Goal: Transaction & Acquisition: Purchase product/service

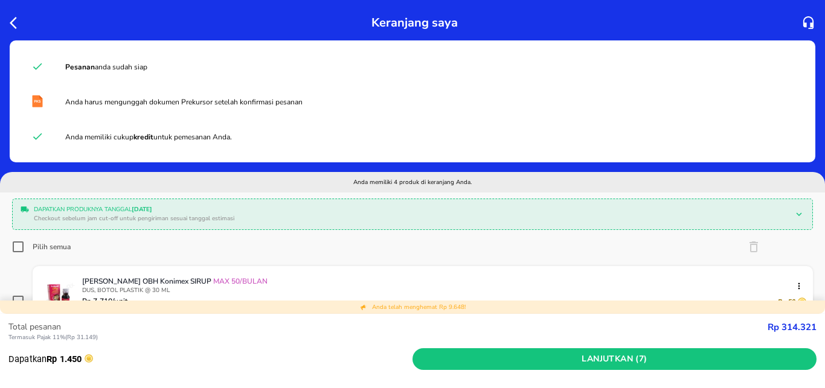
scroll to position [239, 0]
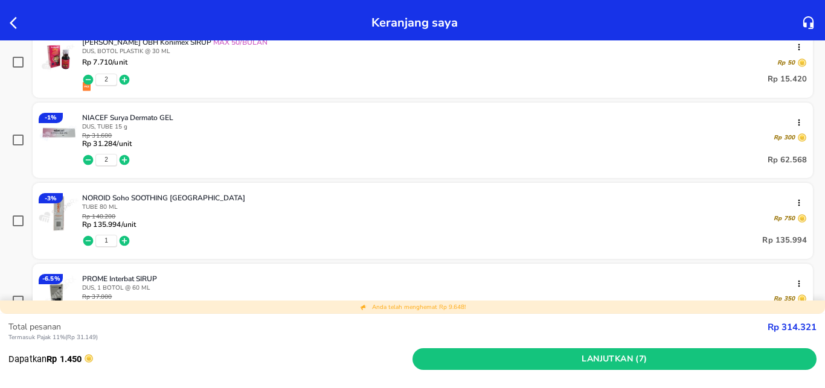
click at [10, 25] on icon "button" at bounding box center [17, 23] width 14 height 14
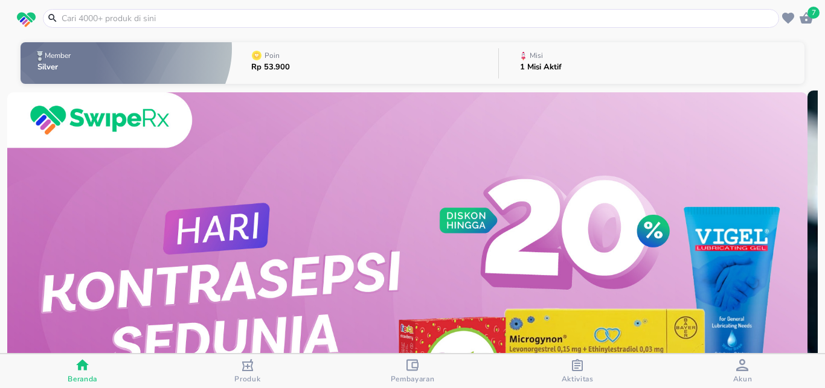
click at [213, 21] on input "text" at bounding box center [418, 18] width 716 height 13
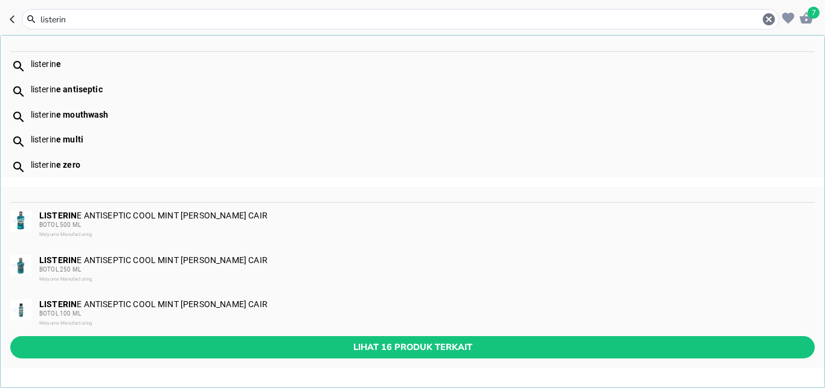
type input "listerin"
click at [63, 62] on div "listerin e" at bounding box center [423, 64] width 784 height 10
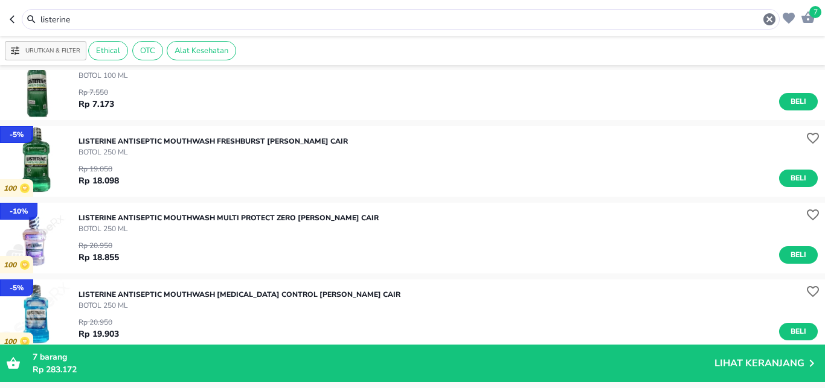
scroll to position [319, 0]
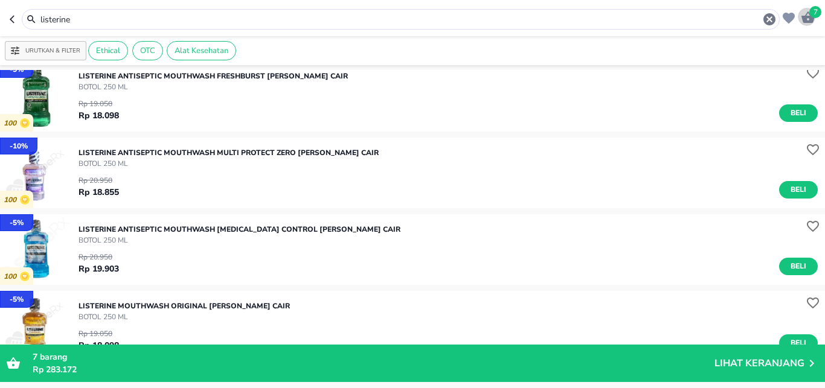
click at [813, 14] on span "7" at bounding box center [815, 12] width 12 height 12
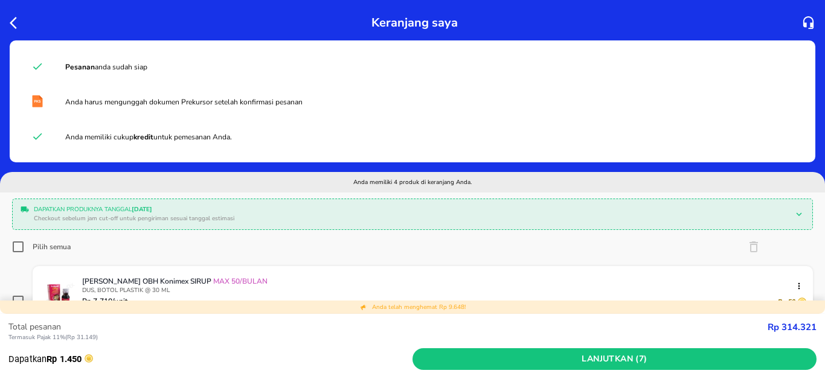
scroll to position [159, 0]
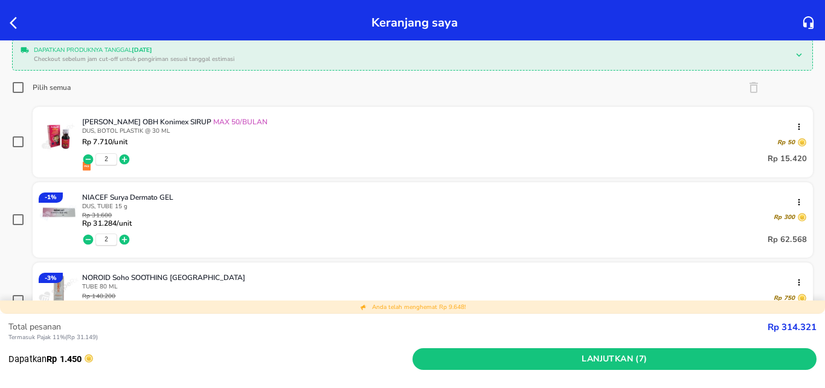
click at [16, 26] on icon "button" at bounding box center [17, 23] width 14 height 14
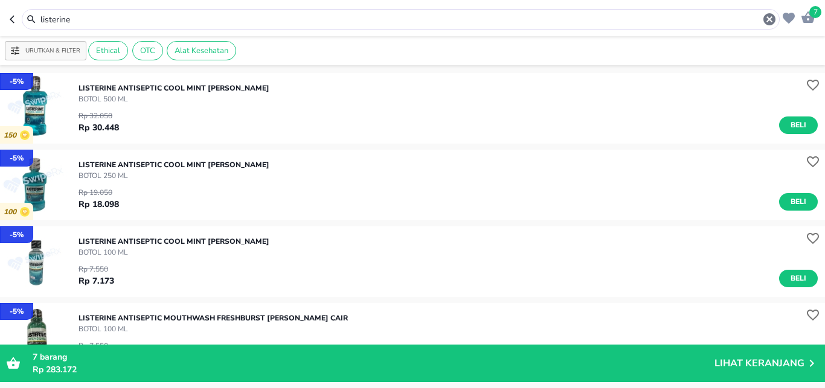
click at [78, 22] on input "listerine" at bounding box center [400, 19] width 723 height 13
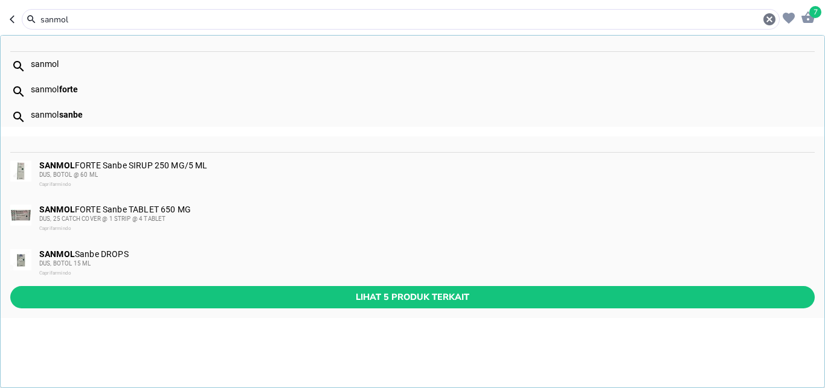
type input "sanmol"
click at [60, 64] on div "sanmol" at bounding box center [423, 64] width 784 height 10
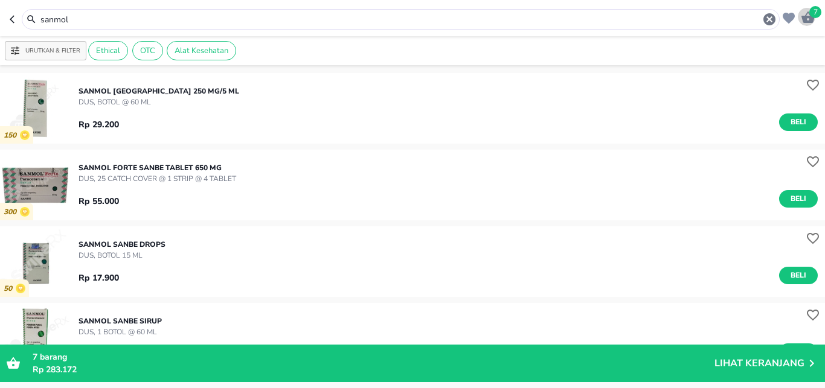
click at [816, 17] on span "7" at bounding box center [815, 12] width 12 height 12
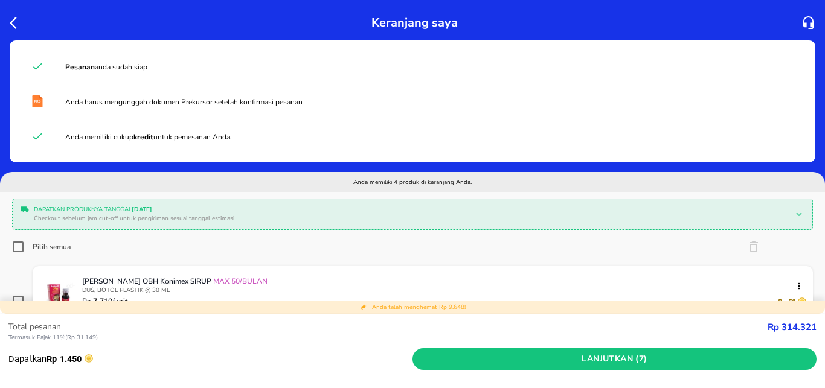
click at [13, 21] on icon "button" at bounding box center [13, 23] width 7 height 12
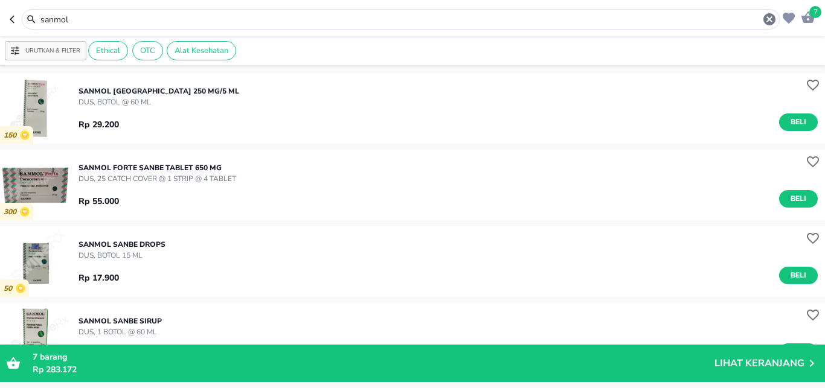
click at [85, 20] on input "sanmol" at bounding box center [400, 19] width 723 height 13
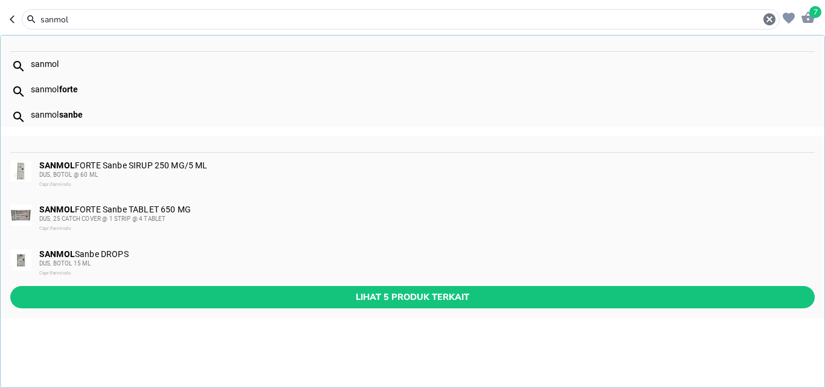
click at [85, 20] on input "sanmol" at bounding box center [400, 19] width 723 height 13
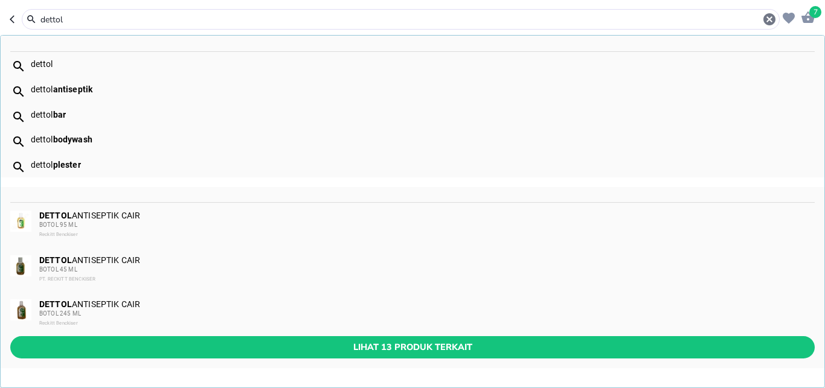
type input "dettol"
click at [98, 224] on div "BOTOL 95 ML" at bounding box center [426, 225] width 774 height 10
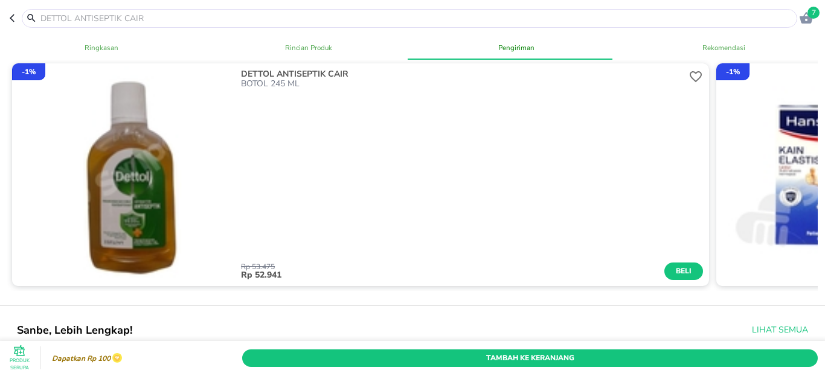
scroll to position [797, 0]
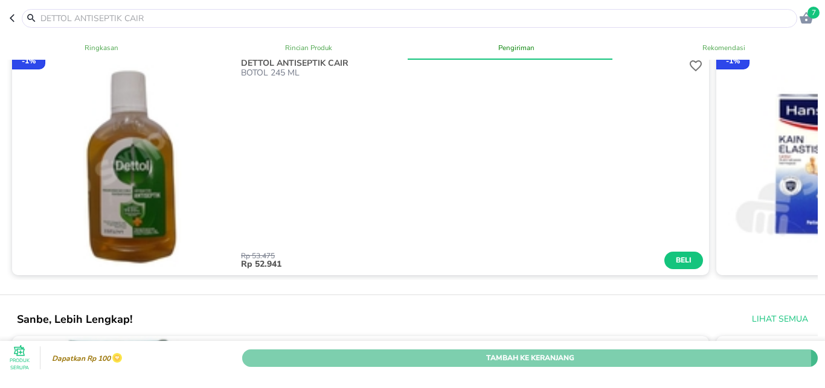
click at [453, 352] on span "Tambah Ke Keranjang" at bounding box center [530, 358] width 558 height 13
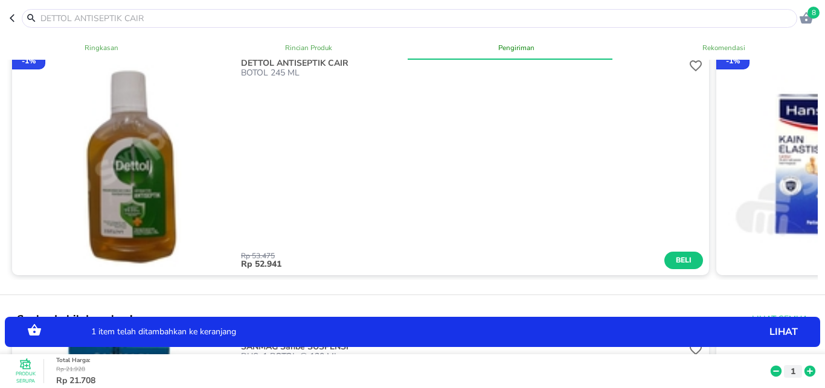
click at [805, 366] on icon at bounding box center [810, 371] width 11 height 11
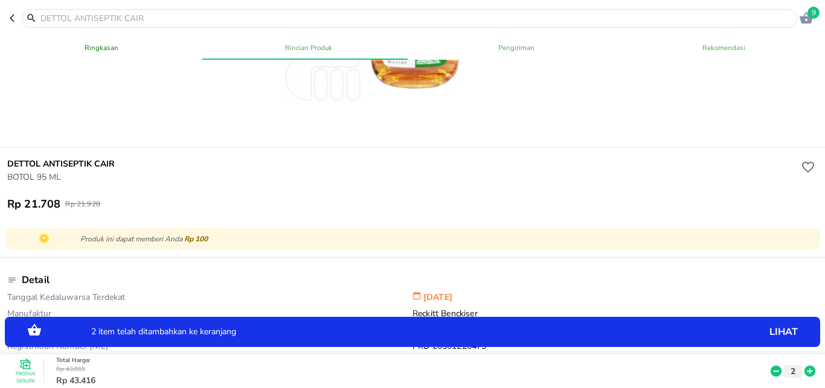
scroll to position [0, 0]
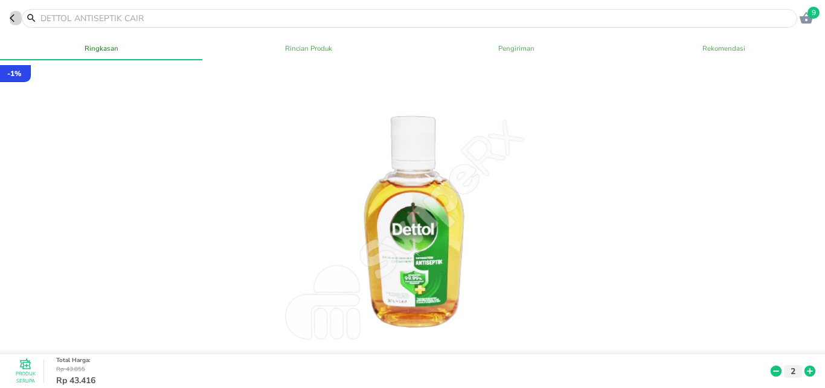
click at [12, 18] on icon "button" at bounding box center [15, 18] width 10 height 10
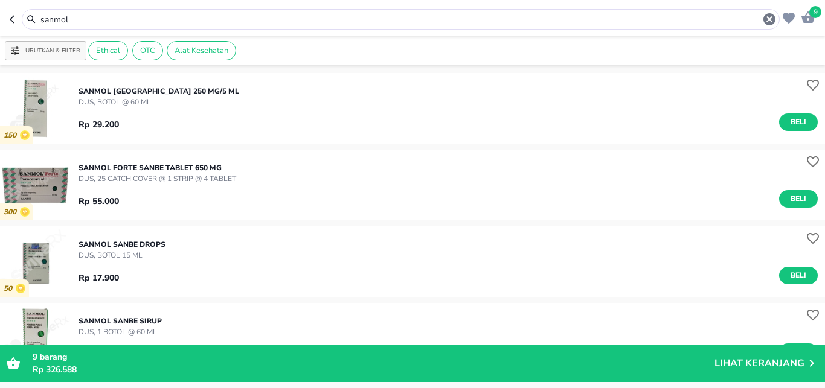
click at [815, 18] on span "9" at bounding box center [815, 12] width 12 height 12
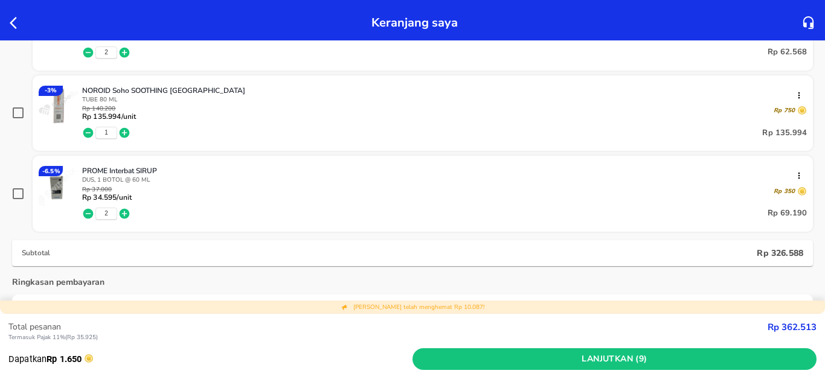
scroll to position [399, 0]
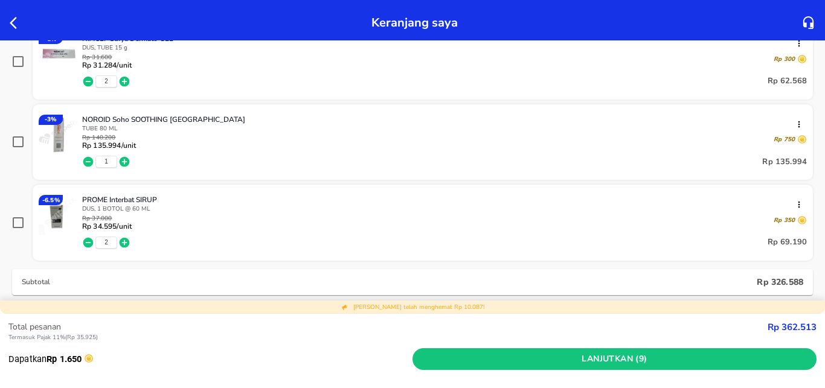
click at [279, 146] on div "Rp 140.200 Rp 135.994 /unit Rp 750" at bounding box center [444, 142] width 725 height 15
click at [131, 117] on p "NOROID Soho SOOTHING [GEOGRAPHIC_DATA]" at bounding box center [439, 120] width 715 height 10
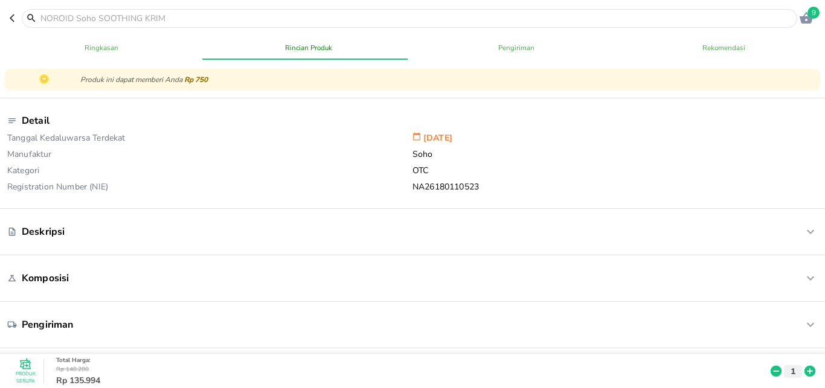
scroll to position [319, 0]
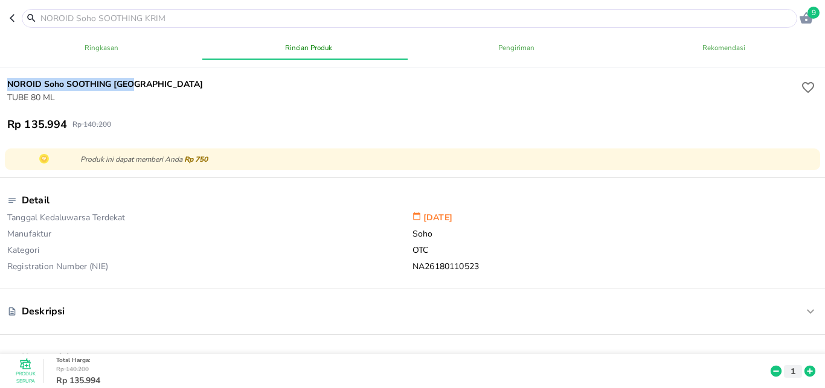
drag, startPoint x: 135, startPoint y: 84, endPoint x: 10, endPoint y: 83, distance: 125.0
click at [10, 83] on h6 "NOROID Soho SOOTHING [GEOGRAPHIC_DATA]" at bounding box center [402, 84] width 791 height 13
copy h6 "NOROID Soho SOOTHING [GEOGRAPHIC_DATA]"
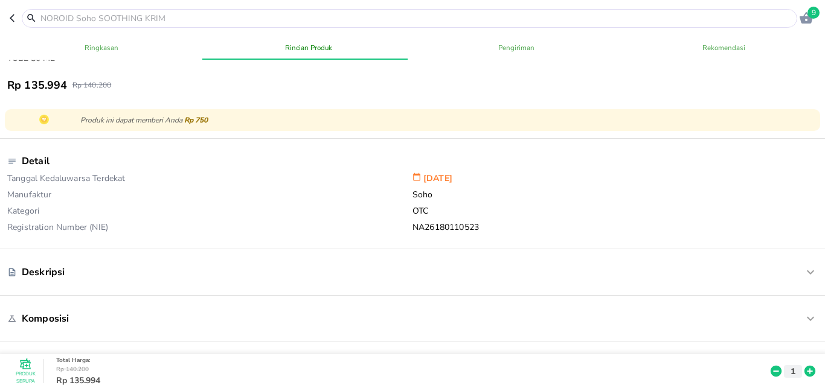
scroll to position [239, 0]
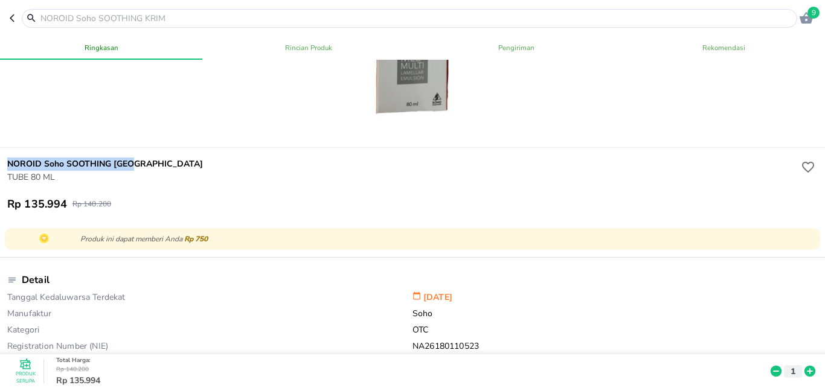
click at [806, 19] on icon "button" at bounding box center [806, 17] width 13 height 11
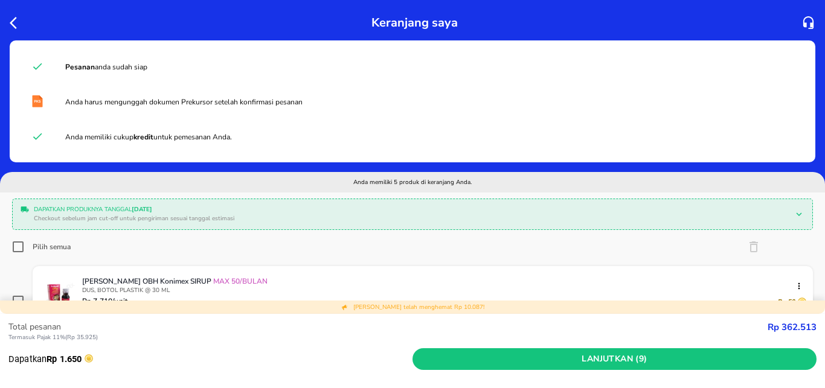
scroll to position [319, 0]
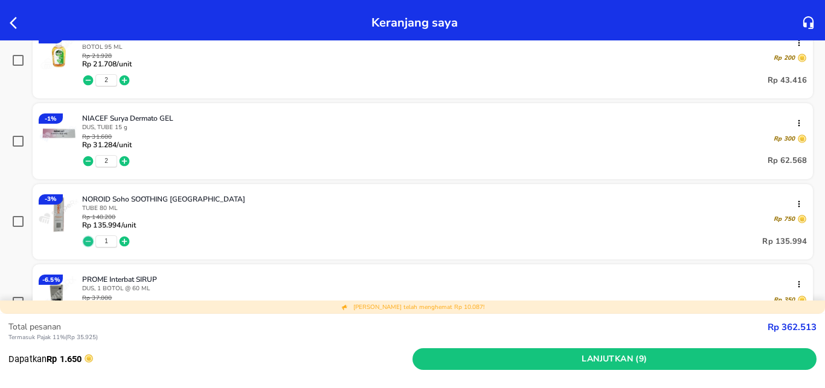
click at [89, 240] on icon "button" at bounding box center [88, 242] width 10 height 10
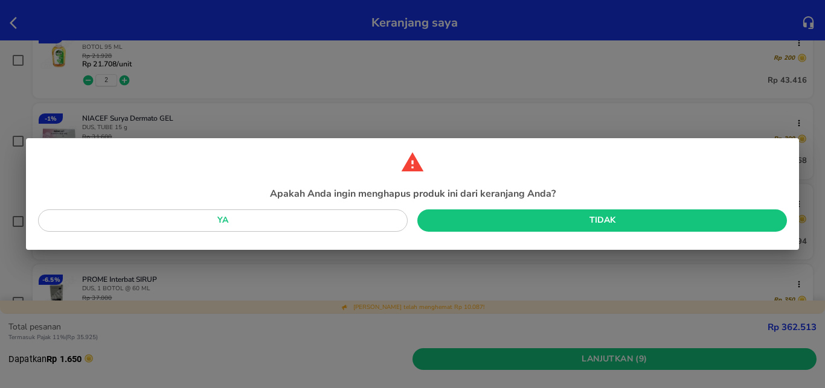
click at [370, 225] on span "Ya" at bounding box center [223, 220] width 350 height 15
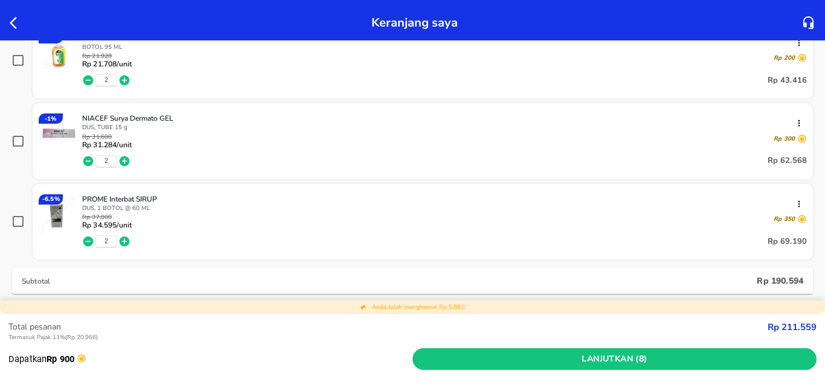
scroll to position [0, 0]
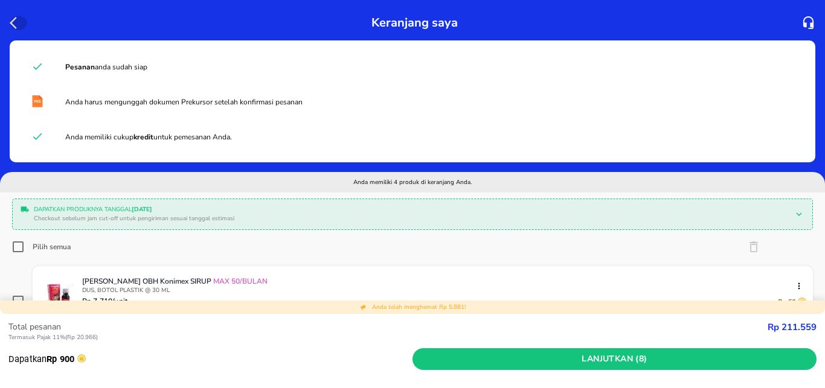
click at [15, 25] on icon "button" at bounding box center [17, 23] width 14 height 14
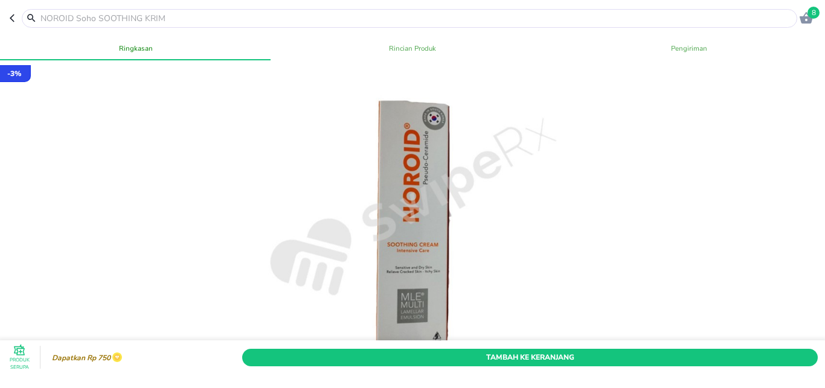
click at [67, 20] on input "text" at bounding box center [416, 18] width 755 height 13
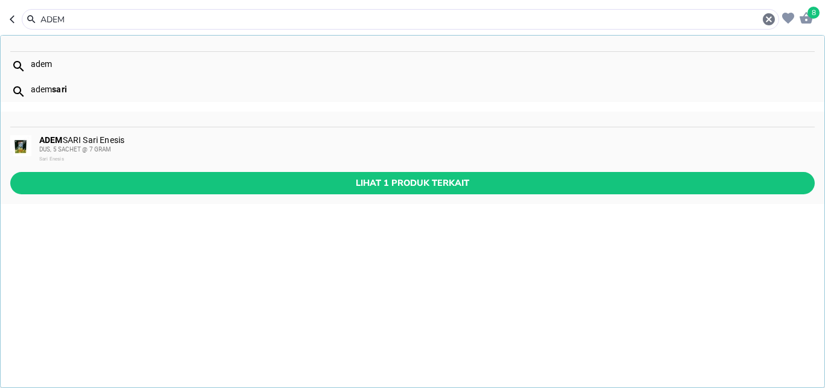
type input "ADEM"
click at [71, 86] on div "adem sari" at bounding box center [423, 90] width 784 height 10
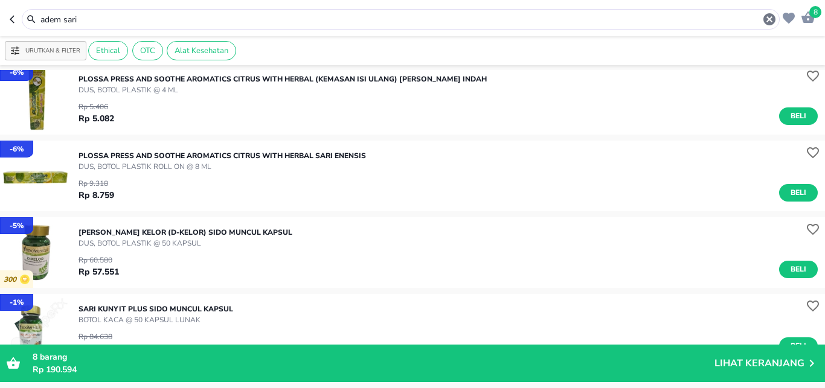
scroll to position [1700, 0]
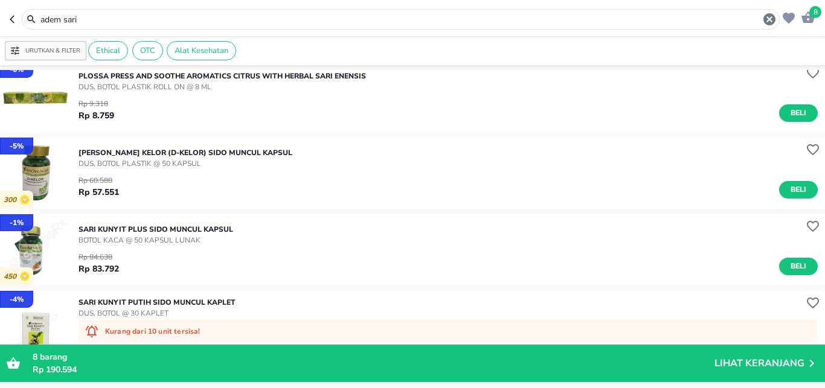
drag, startPoint x: 91, startPoint y: 20, endPoint x: 10, endPoint y: 18, distance: 81.0
click at [39, 18] on input "adem sari" at bounding box center [400, 19] width 723 height 13
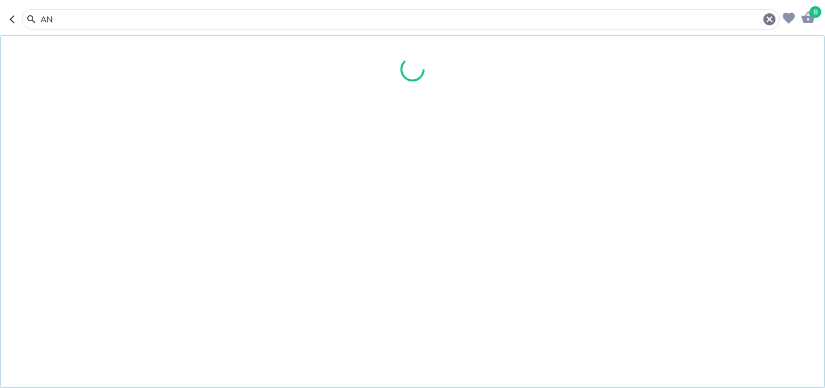
type input "A"
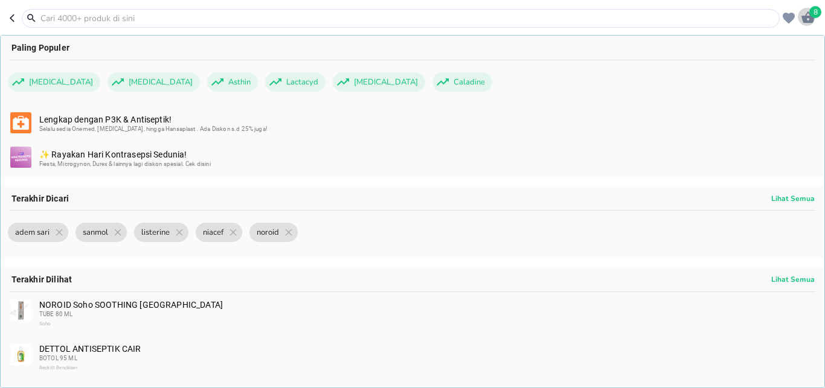
click at [809, 18] on icon "button" at bounding box center [808, 16] width 13 height 11
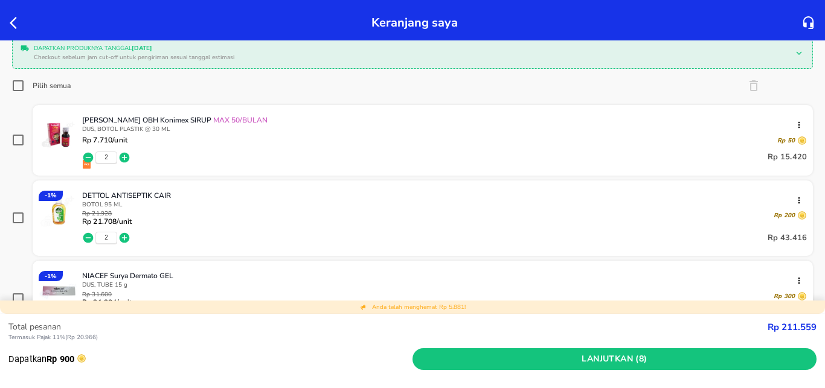
scroll to position [80, 0]
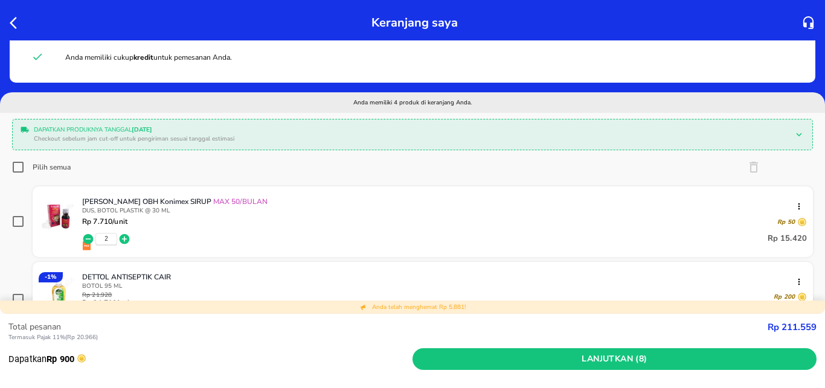
click at [8, 22] on div at bounding box center [18, 22] width 22 height 19
click at [11, 21] on icon "button" at bounding box center [17, 23] width 14 height 14
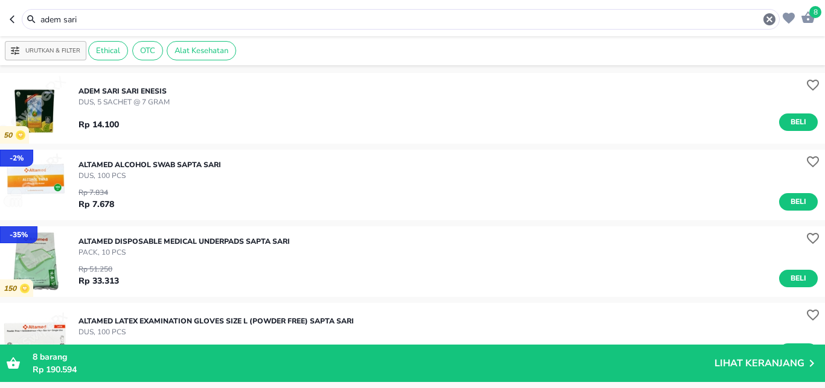
click at [8, 19] on header "8 adem sari" at bounding box center [412, 18] width 825 height 36
click at [11, 19] on icon "button" at bounding box center [12, 19] width 5 height 8
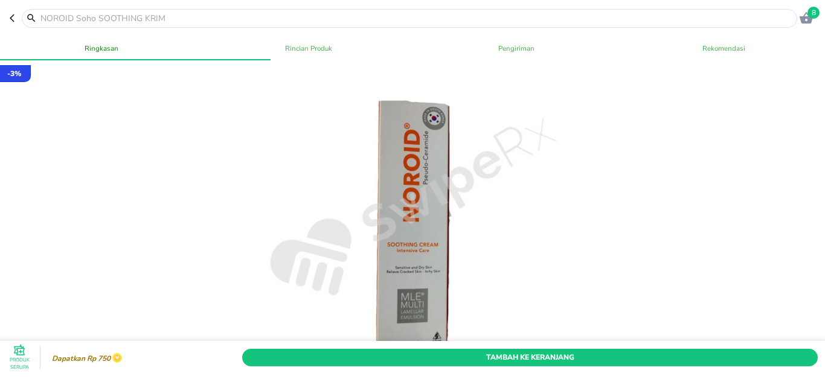
click at [11, 19] on icon "button" at bounding box center [12, 18] width 5 height 8
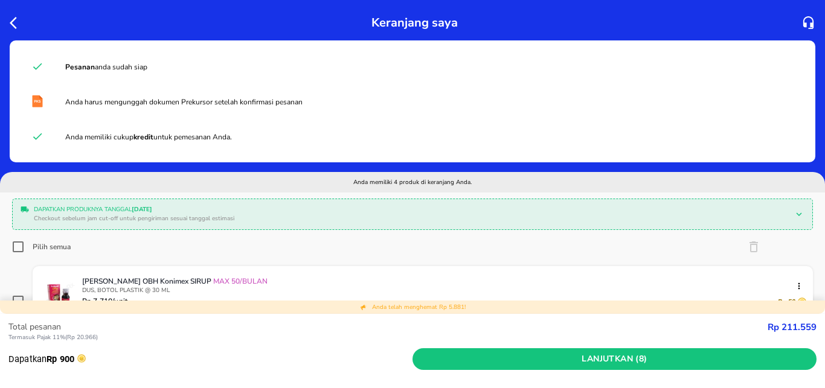
click at [11, 19] on icon "button" at bounding box center [17, 23] width 14 height 14
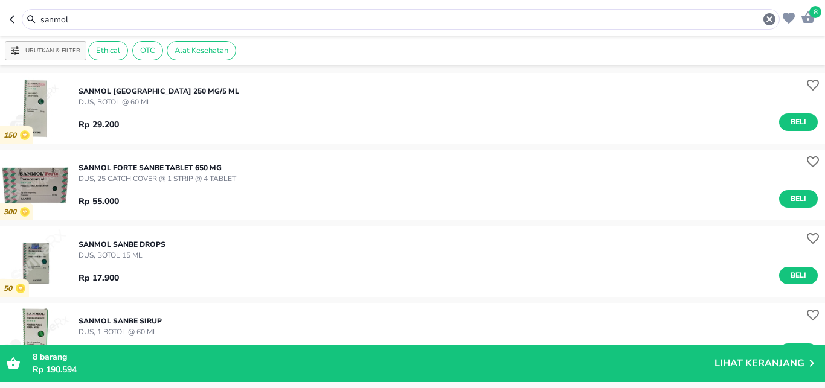
click at [11, 19] on icon "button" at bounding box center [12, 19] width 5 height 8
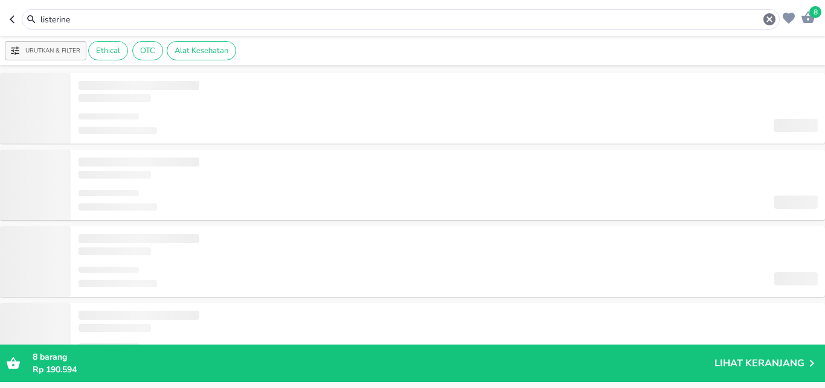
type input "listerine"
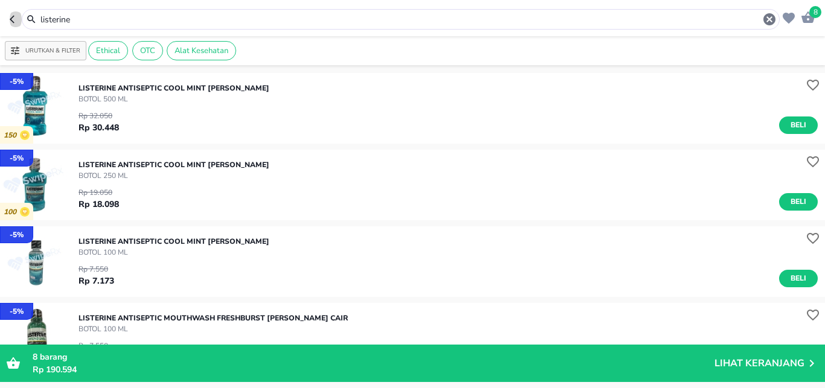
click at [11, 19] on icon "button" at bounding box center [12, 19] width 5 height 8
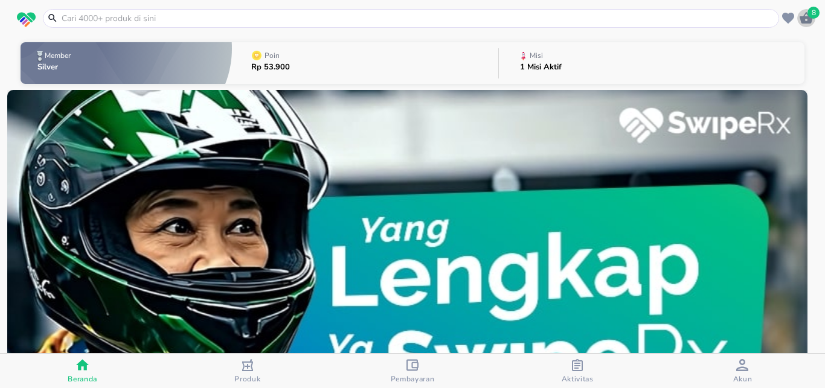
click at [812, 20] on icon "button" at bounding box center [806, 17] width 13 height 11
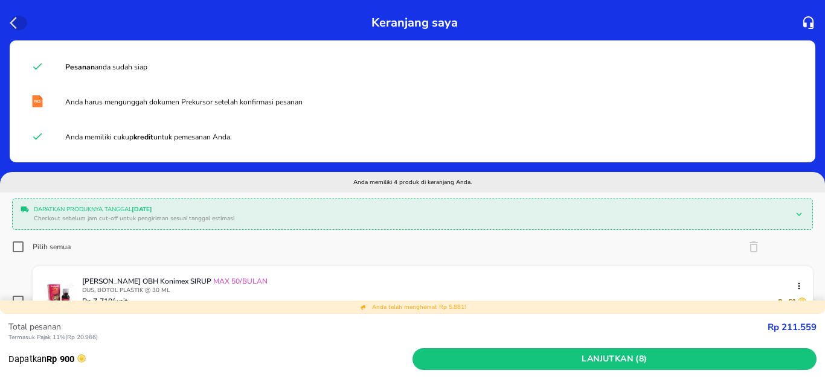
click at [10, 22] on icon "button" at bounding box center [13, 23] width 7 height 12
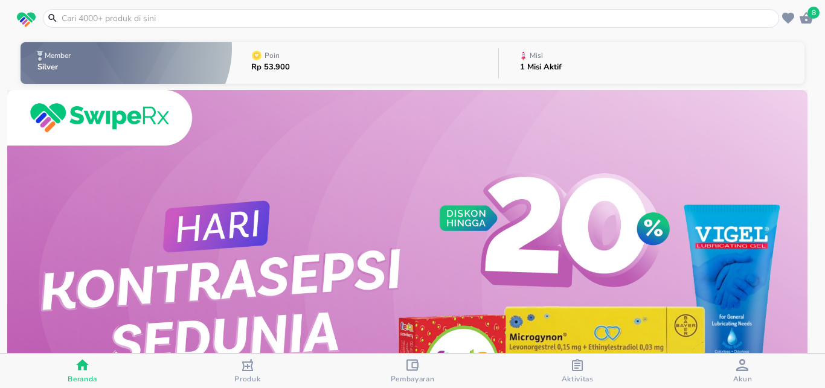
click at [573, 365] on icon "button" at bounding box center [577, 365] width 11 height 12
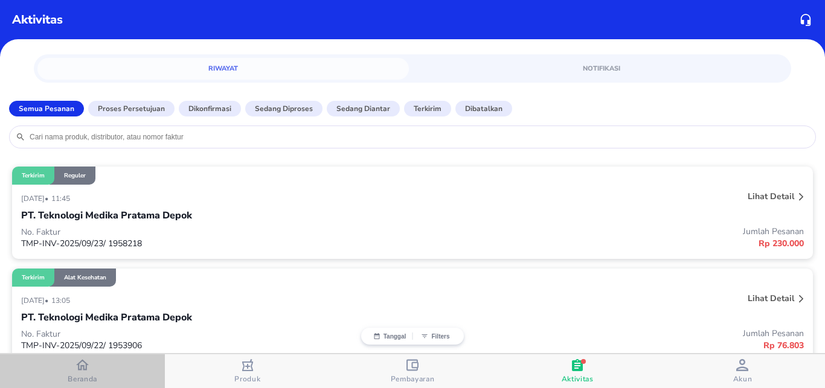
click at [79, 368] on icon "button" at bounding box center [82, 365] width 13 height 11
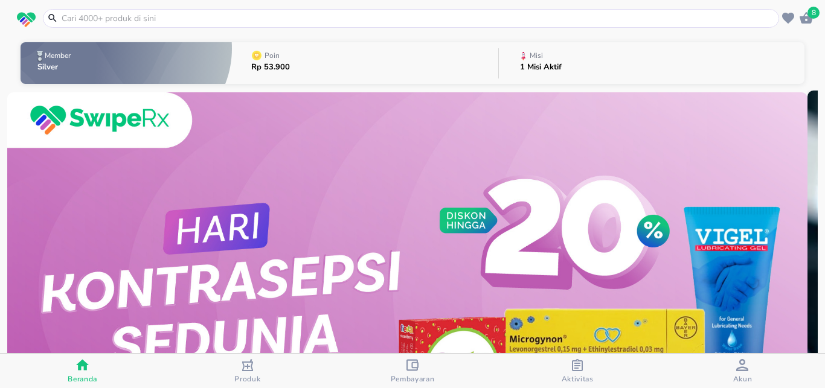
click at [811, 19] on icon "button" at bounding box center [806, 17] width 13 height 11
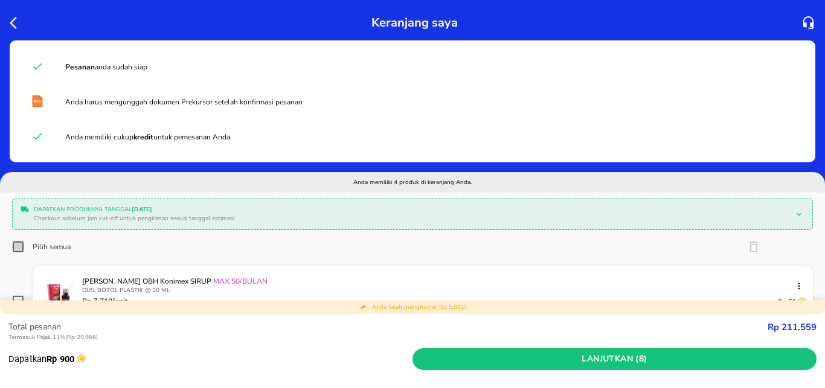
click at [18, 249] on input "Pilih semua" at bounding box center [18, 247] width 12 height 12
checkbox input "true"
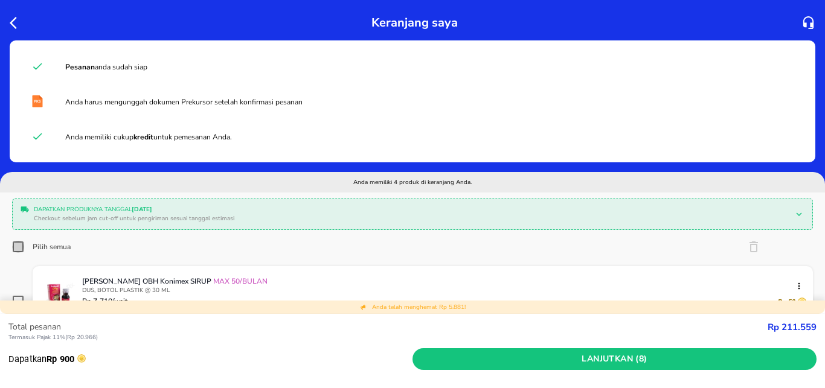
checkbox input "true"
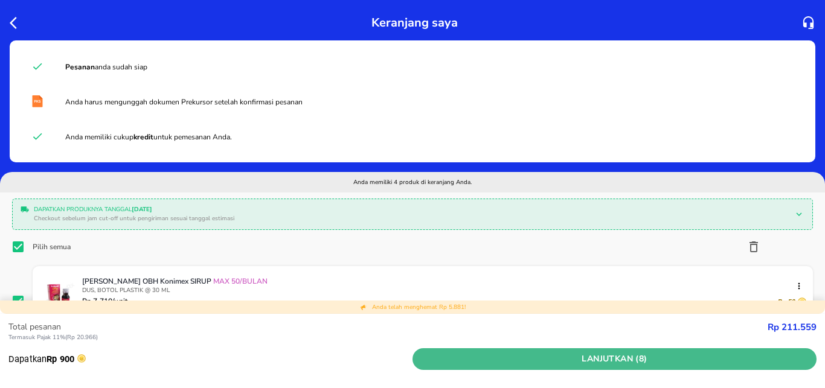
click at [617, 362] on span "Lanjutkan (8)" at bounding box center [614, 359] width 394 height 15
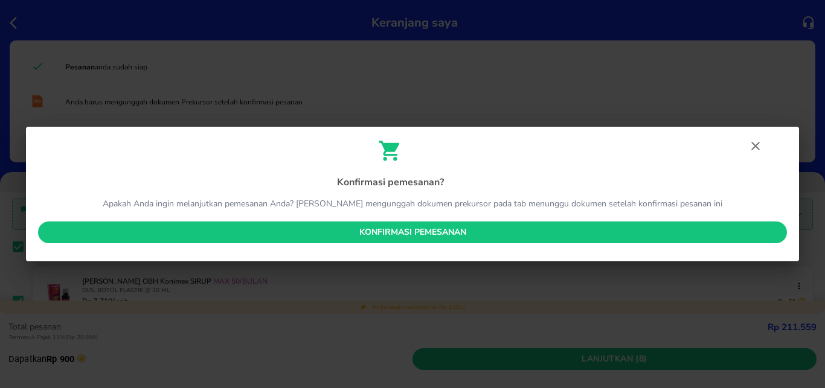
click at [407, 232] on span "Konfirmasi pemesanan" at bounding box center [413, 232] width 730 height 15
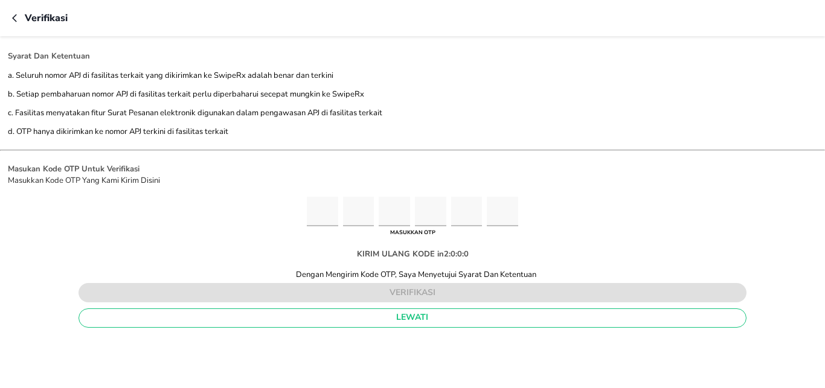
click at [321, 207] on input "Please enter OTP character 1" at bounding box center [322, 212] width 31 height 30
type input "5"
type input "6"
type input "3"
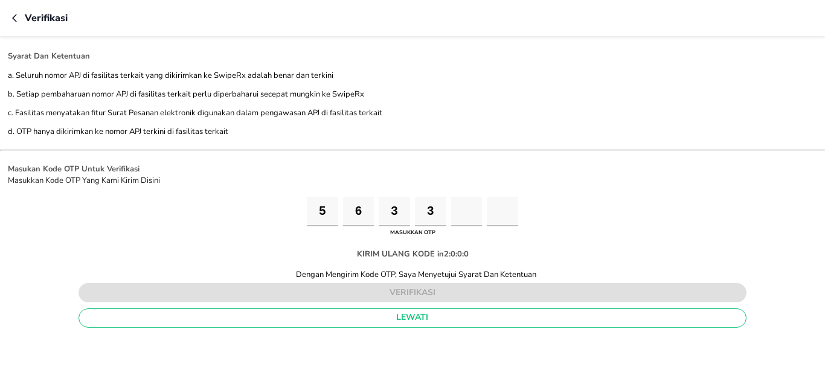
type input "7"
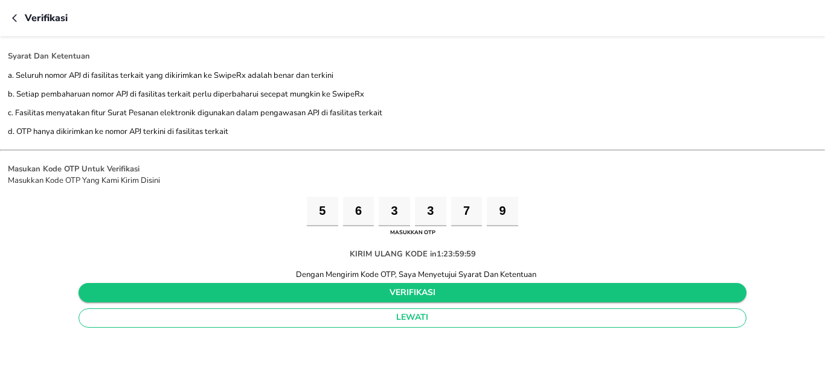
type input "9"
click at [416, 295] on span "verifikasi" at bounding box center [412, 293] width 649 height 15
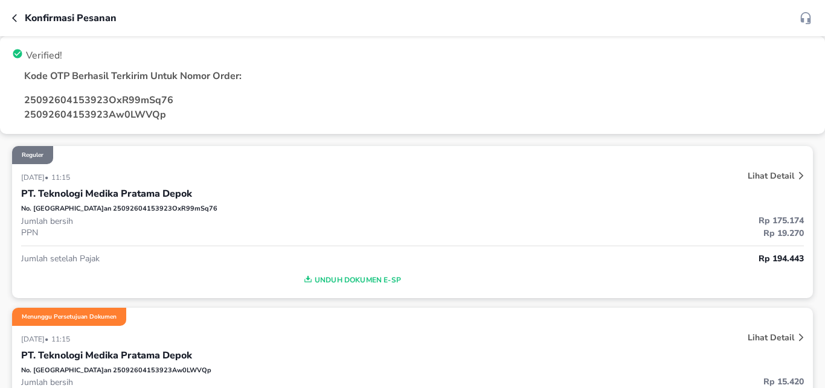
click at [18, 18] on icon "button" at bounding box center [17, 18] width 10 height 10
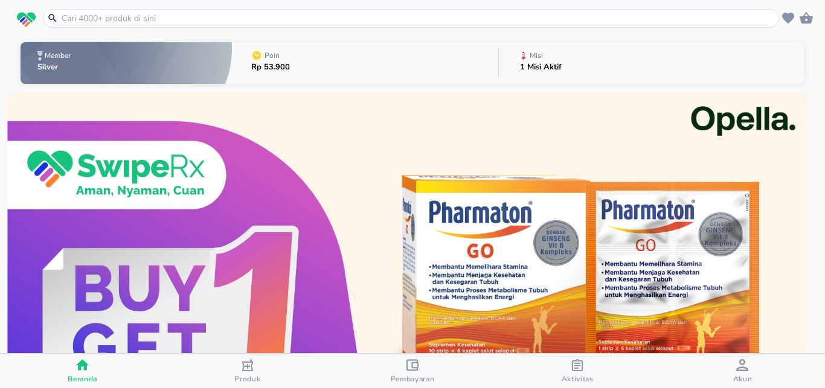
click at [568, 69] on button "Misi 1 Misi Aktif" at bounding box center [652, 63] width 306 height 48
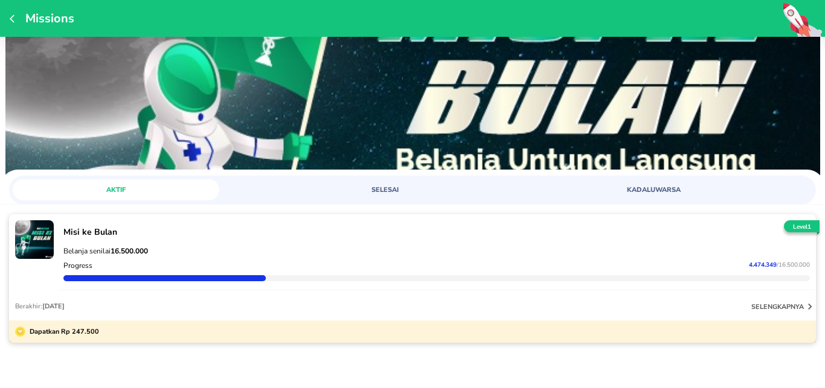
click at [13, 20] on icon "button" at bounding box center [15, 19] width 10 height 10
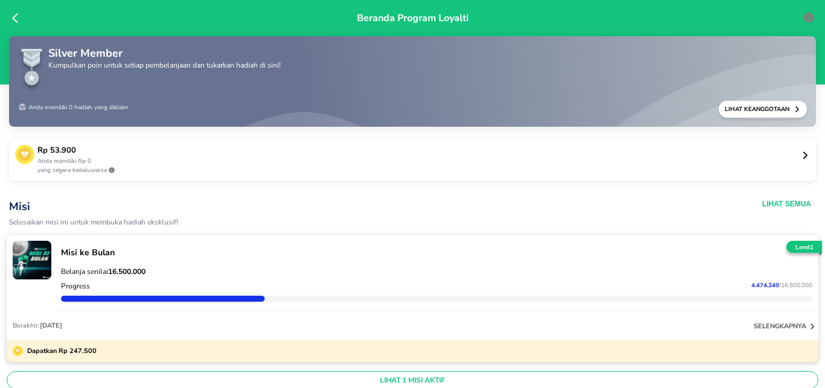
click at [15, 20] on icon at bounding box center [15, 18] width 6 height 10
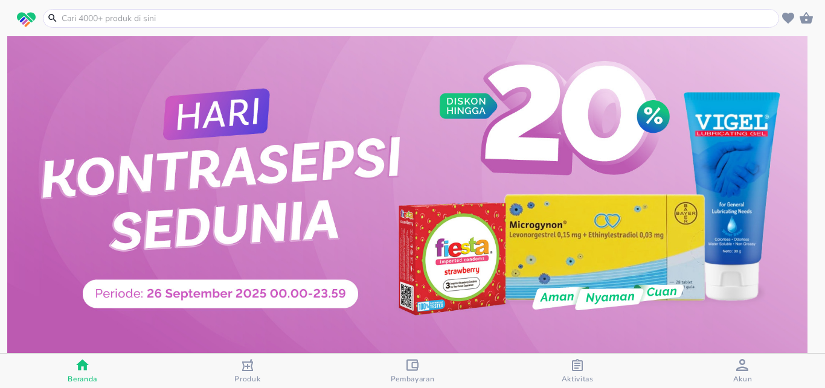
scroll to position [80, 0]
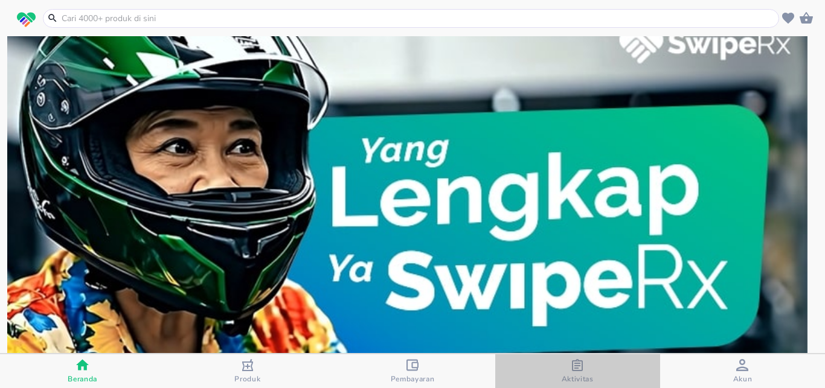
click at [578, 374] on div "button" at bounding box center [577, 366] width 12 height 15
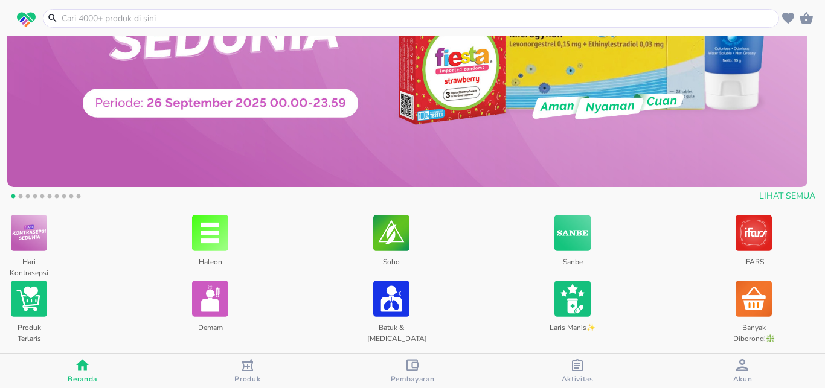
scroll to position [319, 0]
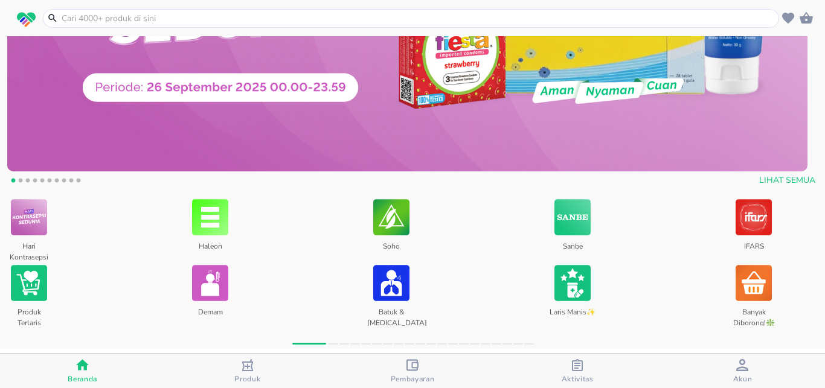
click at [573, 285] on img at bounding box center [573, 283] width 36 height 39
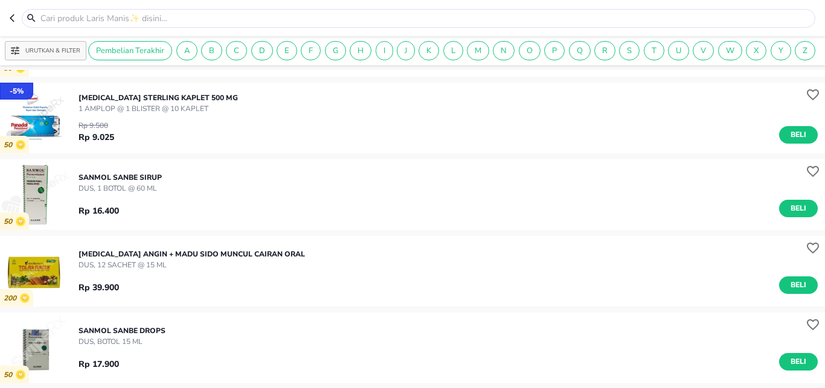
scroll to position [558, 0]
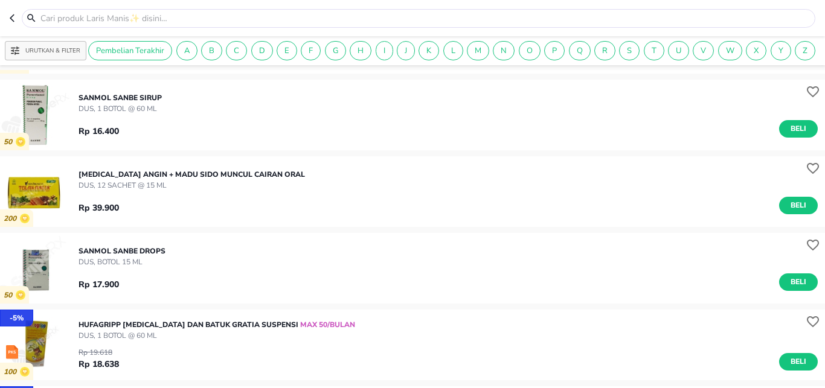
click at [53, 14] on input "text" at bounding box center [425, 18] width 773 height 13
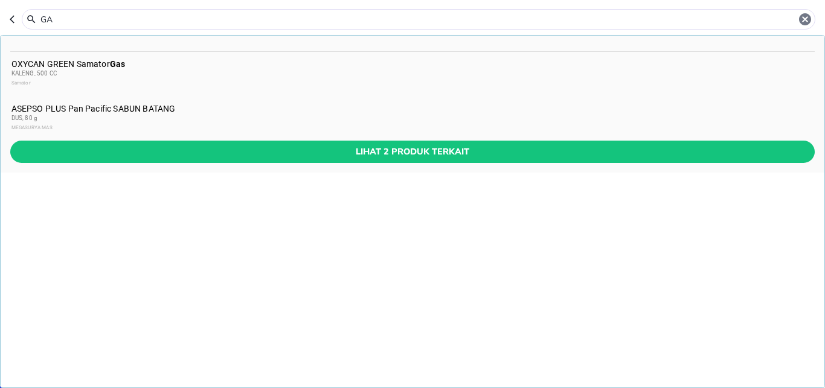
type input "G"
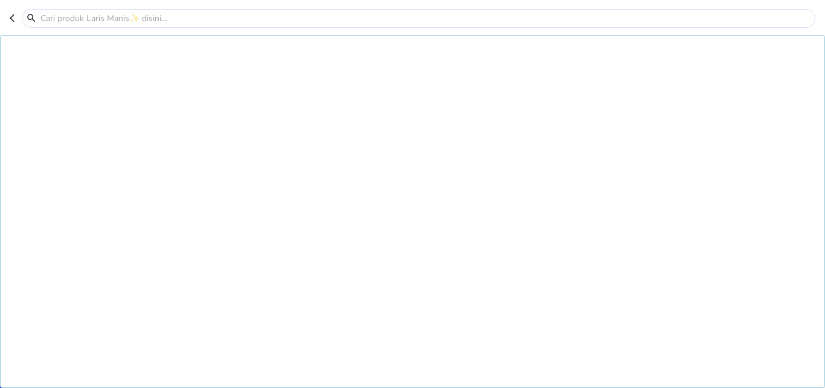
click at [70, 19] on input "text" at bounding box center [425, 18] width 773 height 13
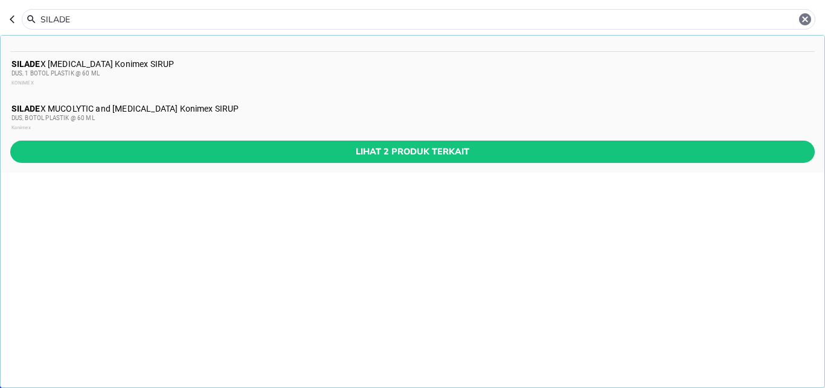
type input "SILADEX"
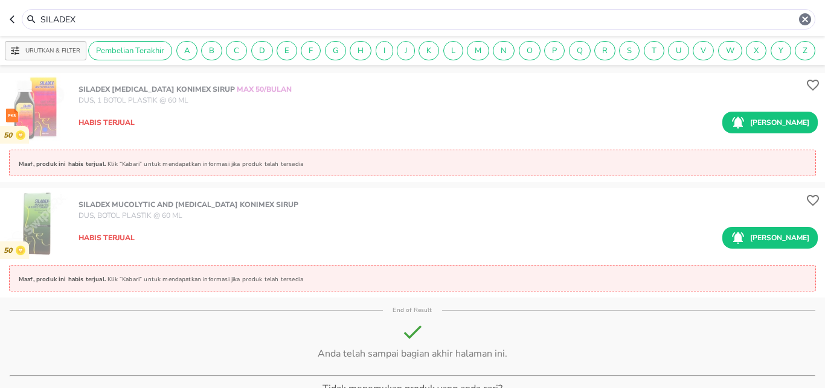
click at [10, 21] on icon "button" at bounding box center [15, 19] width 10 height 10
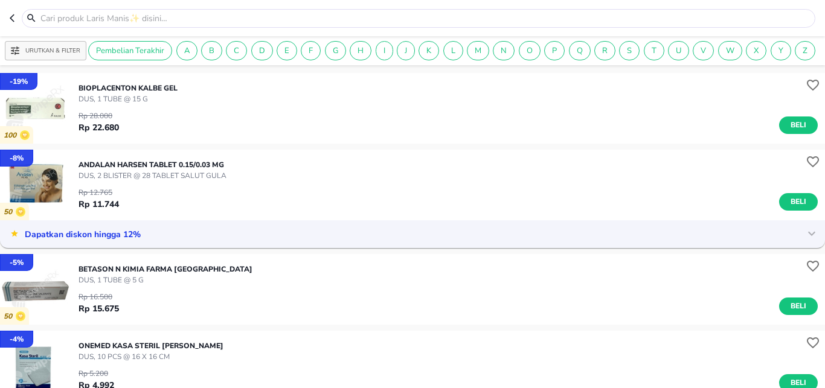
click at [10, 21] on icon "button" at bounding box center [15, 18] width 10 height 10
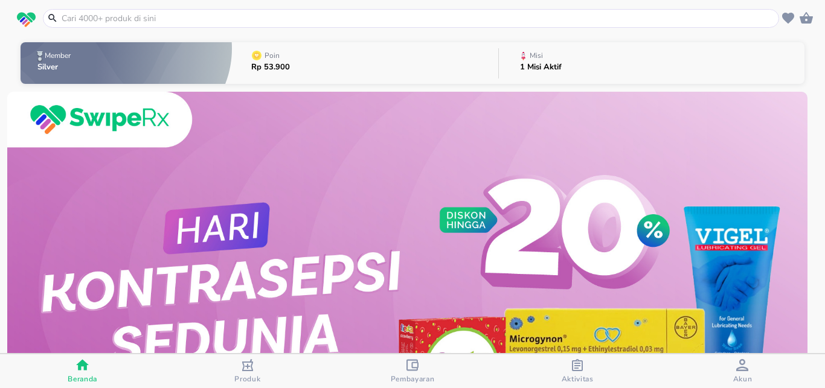
drag, startPoint x: 574, startPoint y: 372, endPoint x: 521, endPoint y: 361, distance: 54.4
click at [573, 372] on div "button" at bounding box center [577, 366] width 12 height 15
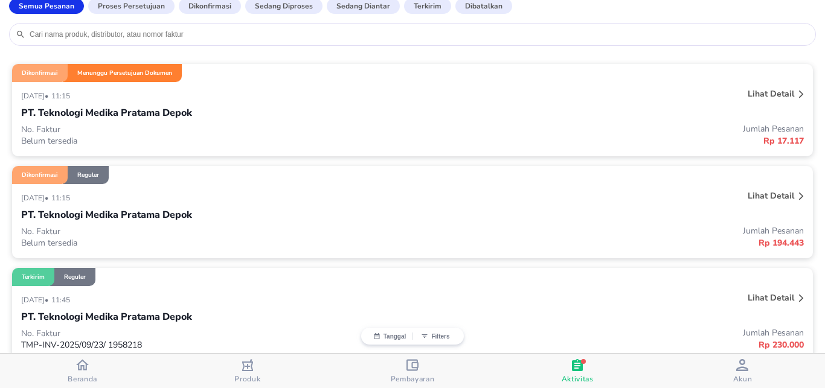
scroll to position [159, 0]
